Goal: Task Accomplishment & Management: Manage account settings

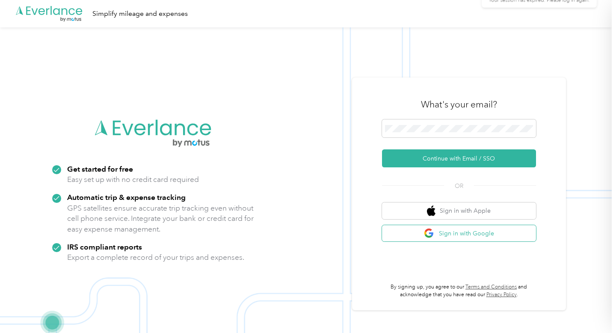
click at [502, 234] on button "Sign in with Google" at bounding box center [459, 233] width 154 height 17
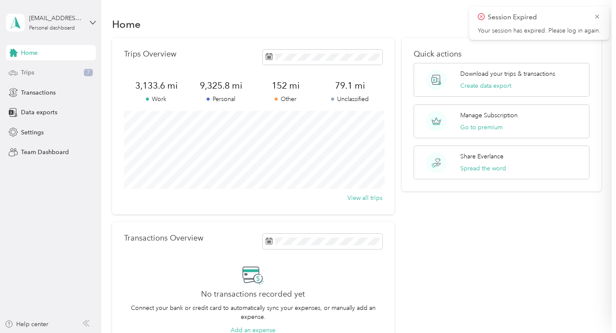
click at [37, 74] on div "Trips 7" at bounding box center [51, 72] width 90 height 15
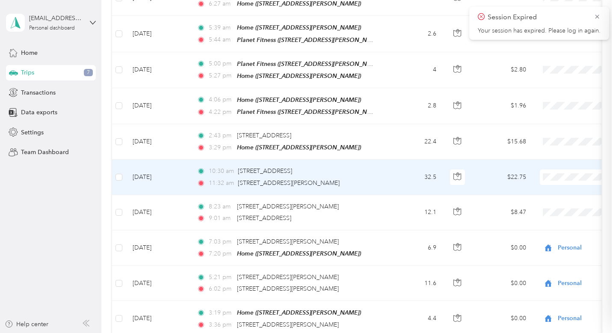
scroll to position [165, 0]
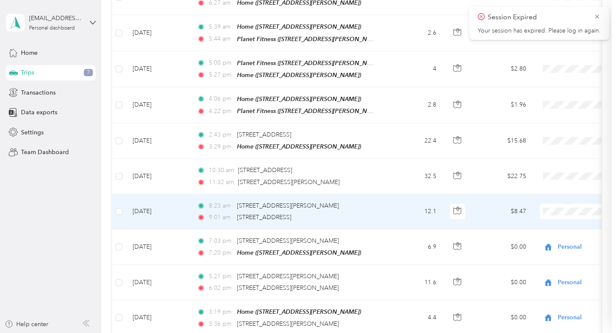
click at [557, 104] on span "Personal" at bounding box center [582, 101] width 103 height 9
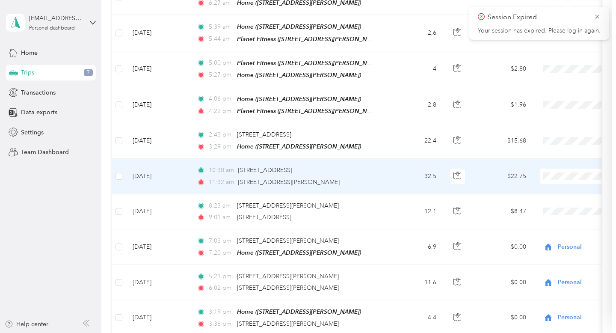
click at [534, 208] on li "Personal" at bounding box center [575, 205] width 130 height 15
click at [561, 175] on span "Personal" at bounding box center [597, 176] width 78 height 9
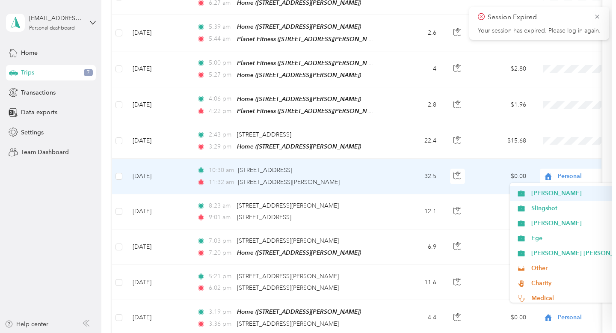
scroll to position [46, 0]
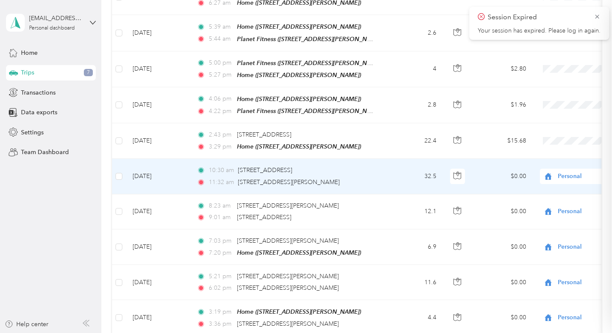
click at [544, 204] on span "Slingshot" at bounding box center [582, 203] width 103 height 9
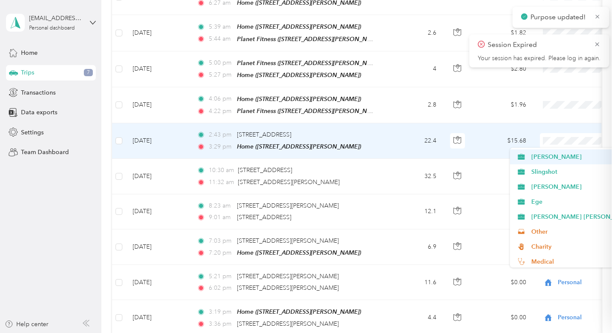
scroll to position [44, 0]
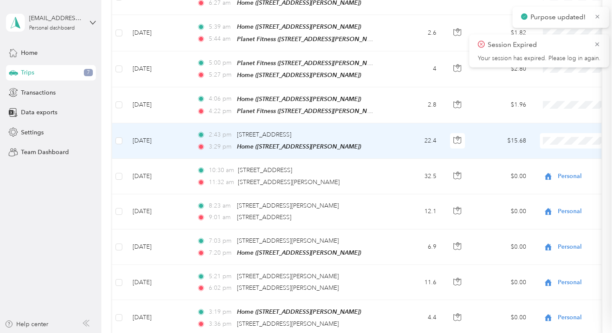
click at [554, 173] on span "Slingshot" at bounding box center [582, 170] width 103 height 9
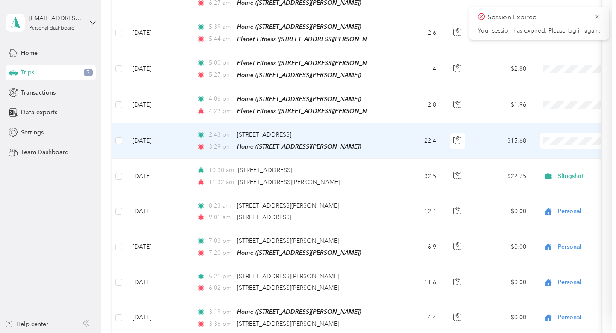
click at [569, 216] on span "Slingshot" at bounding box center [582, 214] width 103 height 9
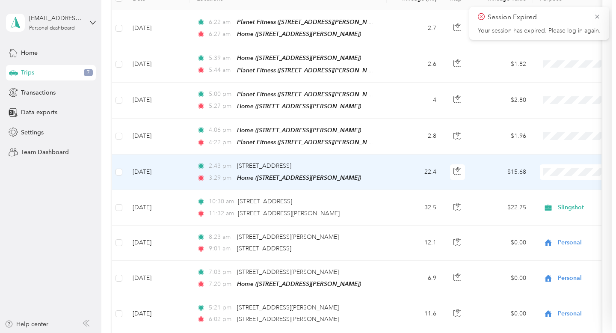
scroll to position [128, 0]
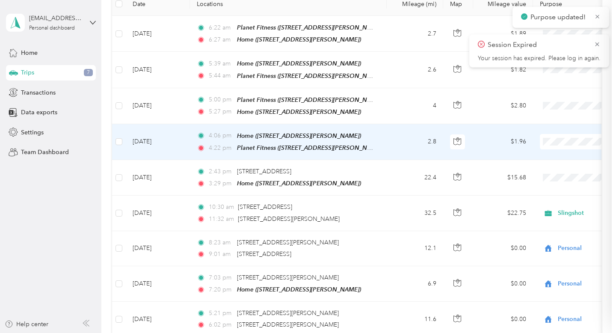
click at [569, 146] on span at bounding box center [593, 141] width 106 height 15
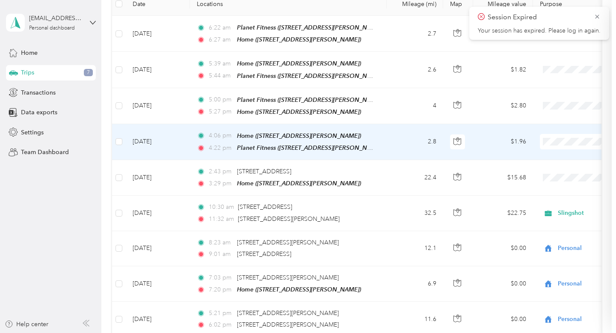
click at [555, 173] on span "Personal" at bounding box center [582, 171] width 103 height 9
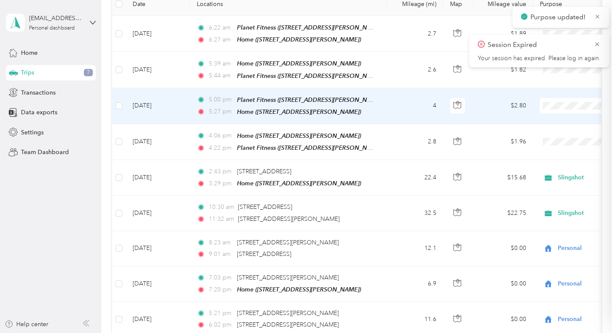
click at [550, 136] on span "Personal" at bounding box center [582, 135] width 103 height 9
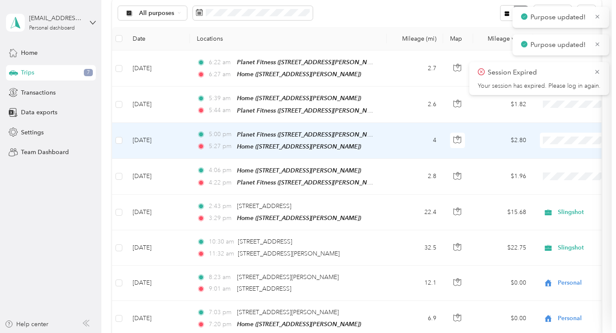
scroll to position [78, 0]
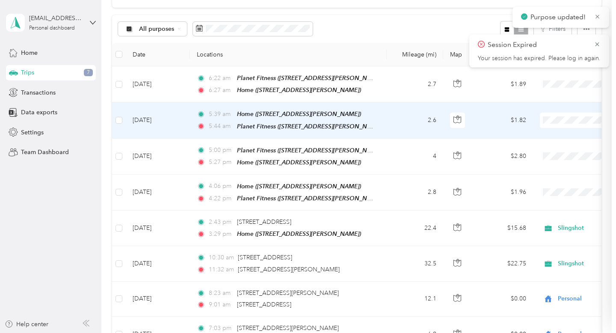
click at [548, 123] on span at bounding box center [593, 120] width 106 height 15
click at [547, 148] on span "Personal" at bounding box center [582, 149] width 103 height 9
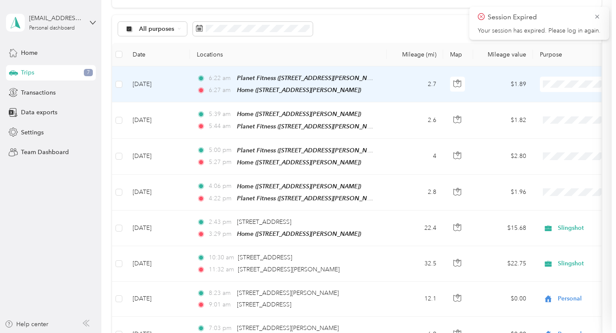
click at [554, 115] on span "Personal" at bounding box center [582, 114] width 103 height 9
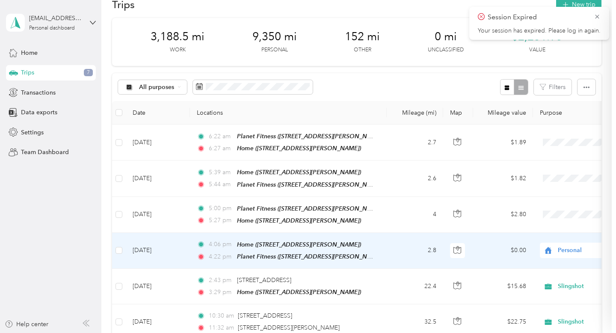
scroll to position [18, 0]
